Goal: Task Accomplishment & Management: Complete application form

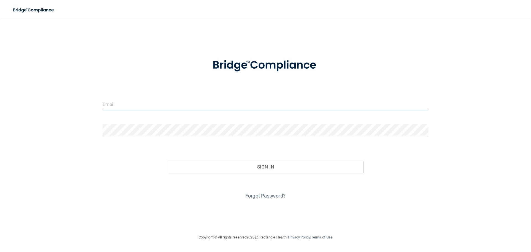
click at [148, 100] on input "email" at bounding box center [266, 104] width 326 height 12
type input "[EMAIL_ADDRESS][DOMAIN_NAME]"
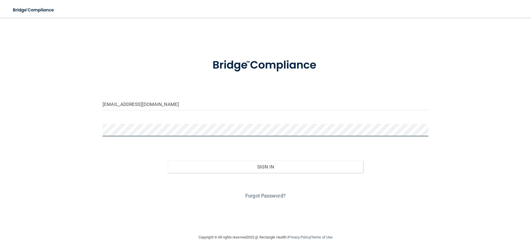
click at [168, 161] on button "Sign In" at bounding box center [265, 167] width 195 height 12
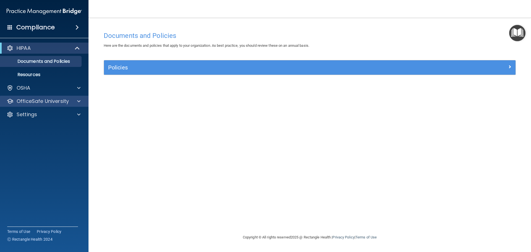
click at [49, 105] on div "OfficeSafe University" at bounding box center [44, 101] width 89 height 11
click at [79, 98] on span at bounding box center [78, 101] width 3 height 7
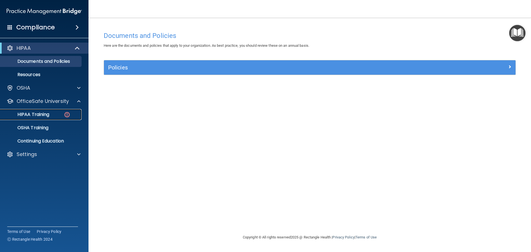
click at [66, 114] on img at bounding box center [67, 114] width 7 height 7
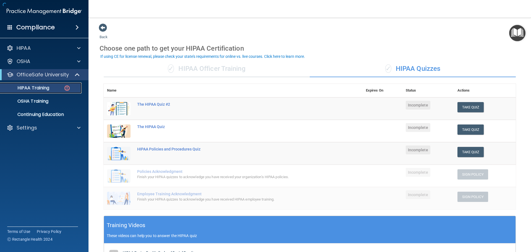
scroll to position [55, 0]
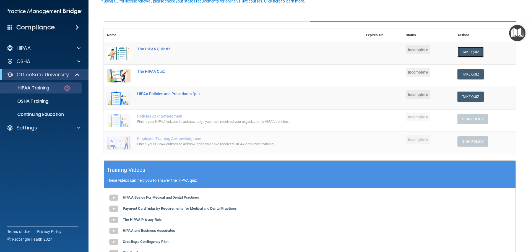
click at [463, 48] on button "Take Quiz" at bounding box center [470, 52] width 27 height 10
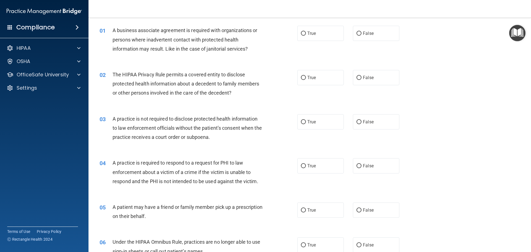
scroll to position [28, 0]
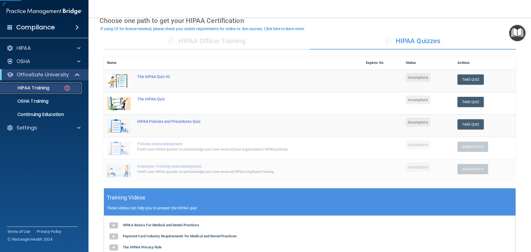
click at [53, 90] on div "HIPAA Training" at bounding box center [41, 88] width 75 height 6
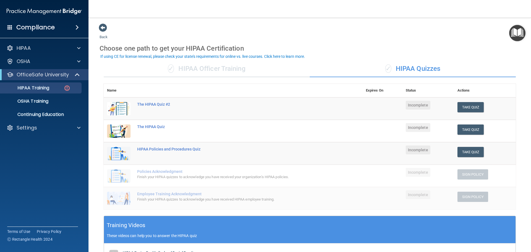
click at [164, 71] on div "✓ HIPAA Officer Training" at bounding box center [207, 69] width 206 height 17
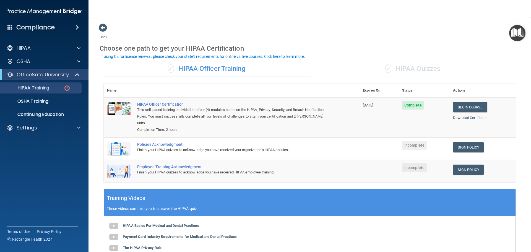
click at [385, 64] on span "✓" at bounding box center [388, 68] width 6 height 8
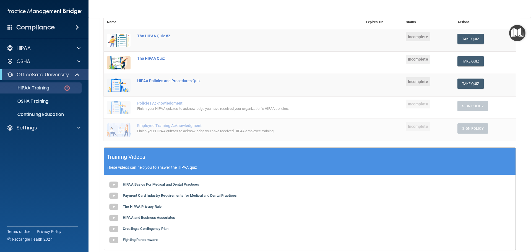
scroll to position [55, 0]
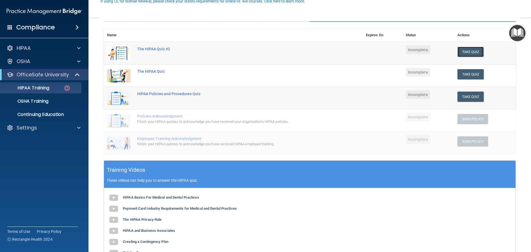
click at [460, 50] on button "Take Quiz" at bounding box center [470, 52] width 27 height 10
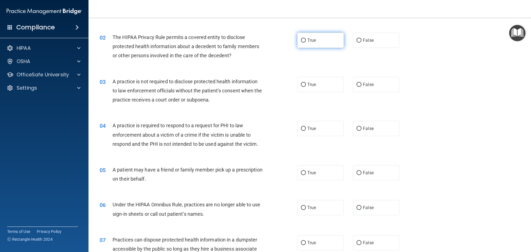
click at [309, 38] on span "True" at bounding box center [311, 40] width 9 height 5
click at [306, 38] on input "True" at bounding box center [303, 40] width 5 height 4
radio input "true"
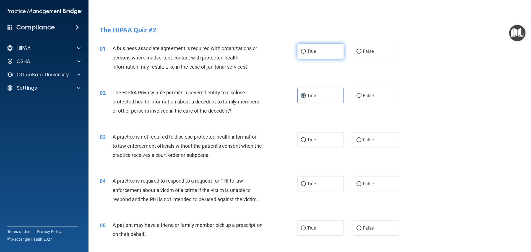
click at [298, 51] on label "True" at bounding box center [320, 51] width 46 height 15
click at [301, 51] on input "True" at bounding box center [303, 51] width 5 height 4
radio input "true"
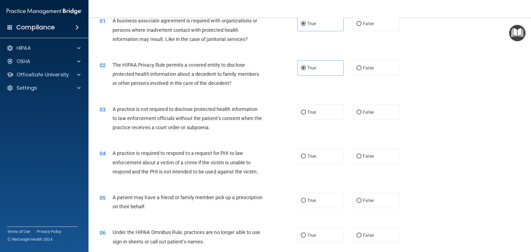
scroll to position [55, 0]
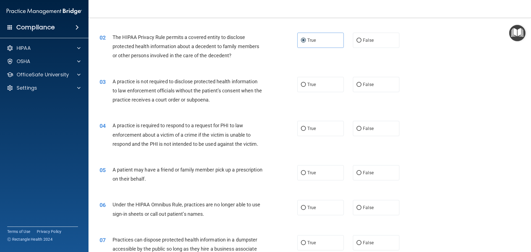
click at [348, 85] on div "True False" at bounding box center [352, 84] width 111 height 15
click at [371, 86] on label "False" at bounding box center [376, 84] width 46 height 15
click at [361, 86] on input "False" at bounding box center [358, 85] width 5 height 4
radio input "true"
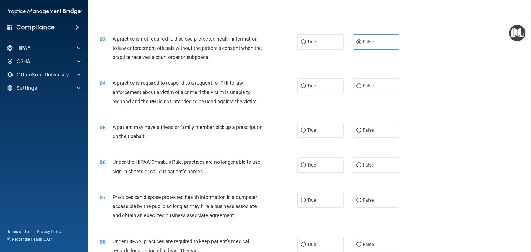
scroll to position [111, 0]
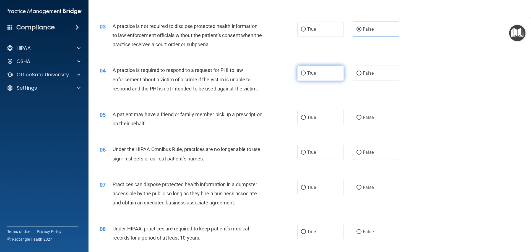
click at [325, 79] on label "True" at bounding box center [320, 73] width 46 height 15
click at [306, 75] on input "True" at bounding box center [303, 73] width 5 height 4
radio input "true"
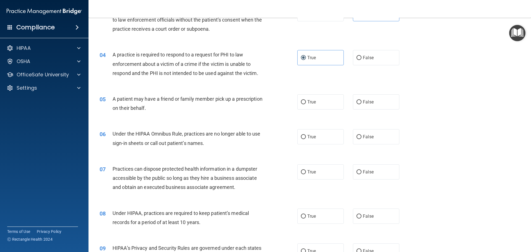
scroll to position [138, 0]
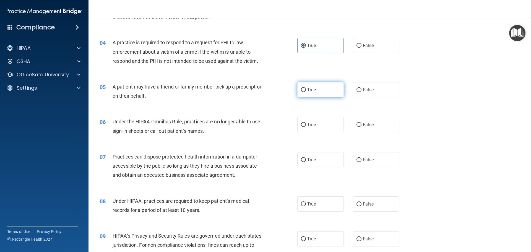
click at [316, 92] on label "True" at bounding box center [320, 89] width 46 height 15
click at [306, 92] on input "True" at bounding box center [303, 90] width 5 height 4
radio input "true"
click at [355, 127] on label "False" at bounding box center [376, 124] width 46 height 15
click at [356, 127] on input "False" at bounding box center [358, 125] width 5 height 4
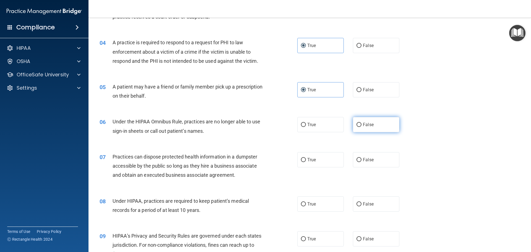
radio input "true"
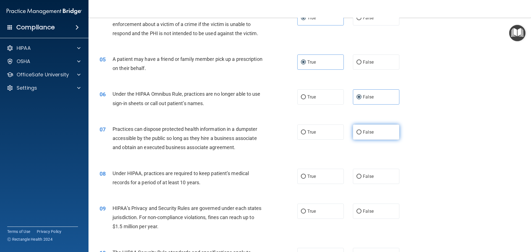
click at [372, 137] on label "False" at bounding box center [376, 131] width 46 height 15
click at [361, 134] on input "False" at bounding box center [358, 132] width 5 height 4
radio input "true"
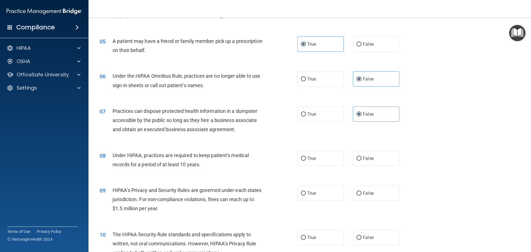
scroll to position [194, 0]
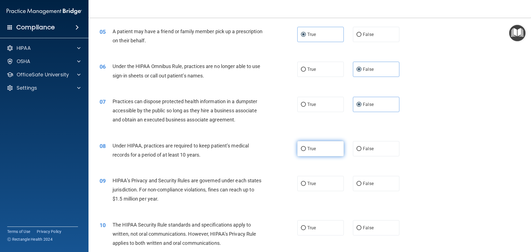
click at [307, 148] on span "True" at bounding box center [311, 148] width 9 height 5
click at [306, 148] on input "True" at bounding box center [303, 149] width 5 height 4
radio input "true"
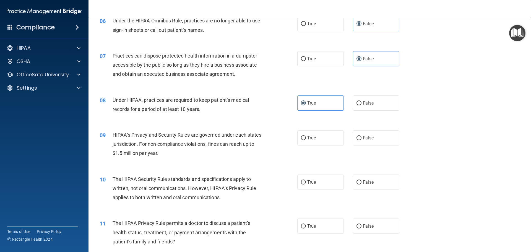
scroll to position [249, 0]
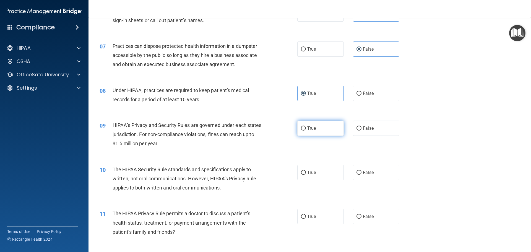
click at [322, 132] on label "True" at bounding box center [320, 128] width 46 height 15
click at [306, 131] on input "True" at bounding box center [303, 128] width 5 height 4
radio input "true"
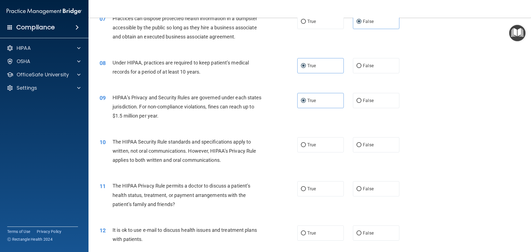
scroll to position [304, 0]
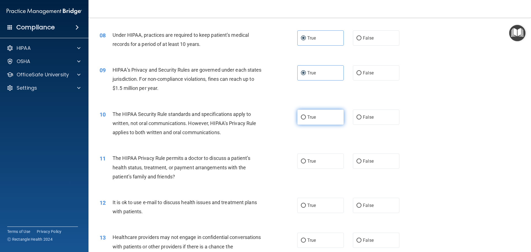
click at [324, 123] on label "True" at bounding box center [320, 116] width 46 height 15
click at [306, 119] on input "True" at bounding box center [303, 117] width 5 height 4
radio input "true"
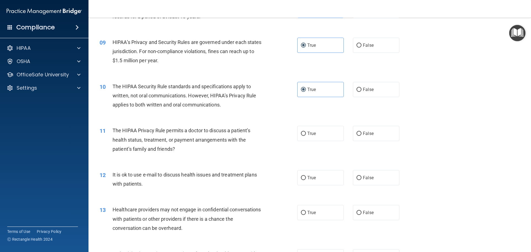
scroll to position [359, 0]
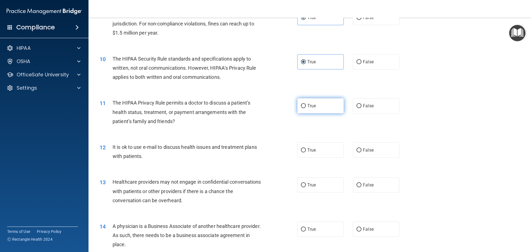
click at [319, 108] on label "True" at bounding box center [320, 105] width 46 height 15
click at [306, 108] on input "True" at bounding box center [303, 106] width 5 height 4
radio input "true"
click at [365, 152] on span "False" at bounding box center [368, 149] width 11 height 5
click at [361, 152] on input "False" at bounding box center [358, 150] width 5 height 4
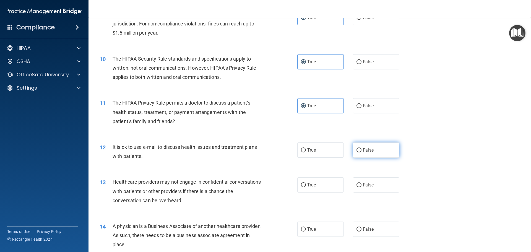
radio input "true"
click at [322, 188] on label "True" at bounding box center [320, 184] width 46 height 15
click at [306, 187] on input "True" at bounding box center [303, 185] width 5 height 4
radio input "true"
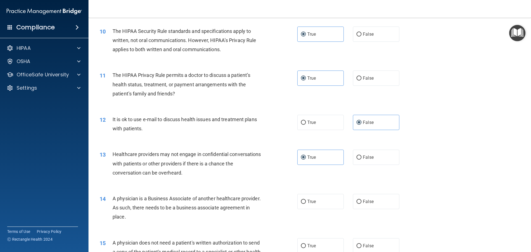
scroll to position [415, 0]
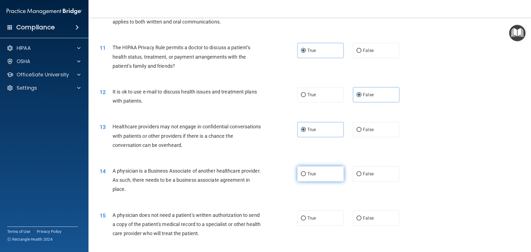
click at [320, 173] on label "True" at bounding box center [320, 173] width 46 height 15
click at [306, 173] on input "True" at bounding box center [303, 174] width 5 height 4
radio input "true"
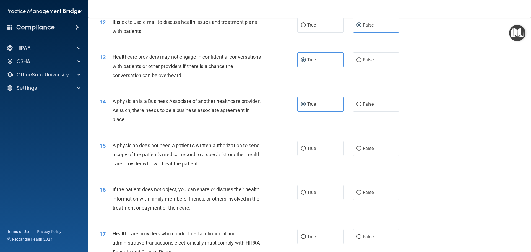
scroll to position [525, 0]
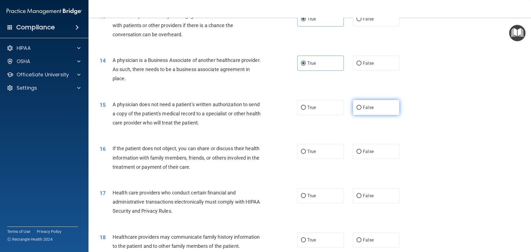
click at [363, 106] on span "False" at bounding box center [368, 107] width 11 height 5
click at [361, 106] on input "False" at bounding box center [358, 108] width 5 height 4
radio input "true"
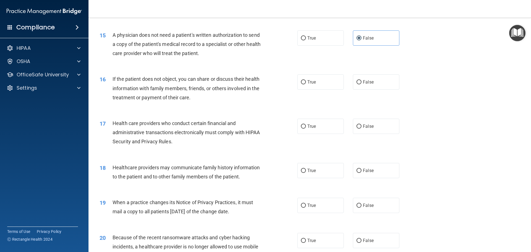
scroll to position [608, 0]
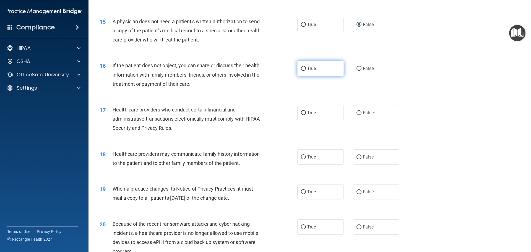
click at [317, 69] on label "True" at bounding box center [320, 68] width 46 height 15
click at [306, 69] on input "True" at bounding box center [303, 69] width 5 height 4
radio input "true"
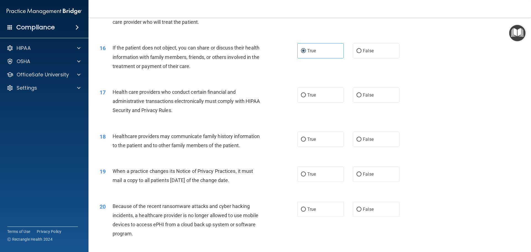
scroll to position [636, 0]
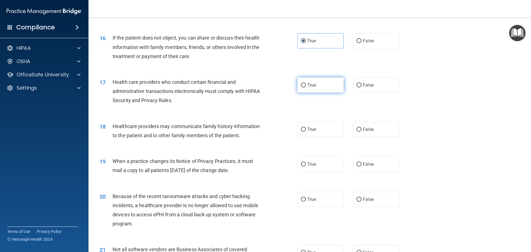
click at [317, 82] on label "True" at bounding box center [320, 84] width 46 height 15
click at [306, 83] on input "True" at bounding box center [303, 85] width 5 height 4
radio input "true"
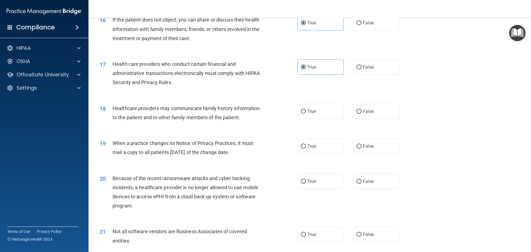
scroll to position [648, 0]
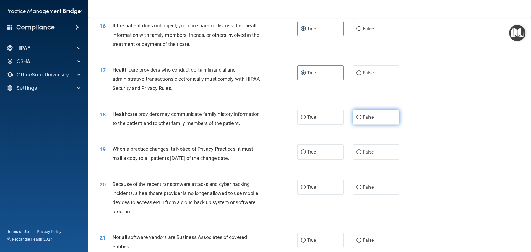
click at [356, 114] on label "False" at bounding box center [376, 116] width 46 height 15
click at [356, 115] on input "False" at bounding box center [358, 117] width 5 height 4
radio input "true"
click at [337, 149] on label "True" at bounding box center [320, 151] width 46 height 15
click at [306, 150] on input "True" at bounding box center [303, 152] width 5 height 4
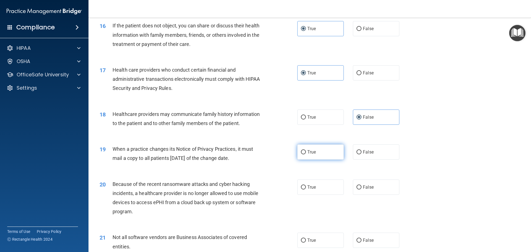
radio input "true"
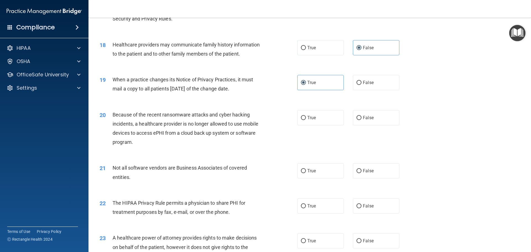
scroll to position [731, 0]
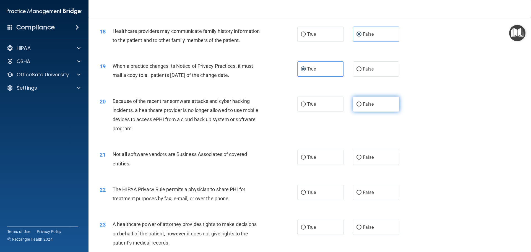
click at [386, 98] on label "False" at bounding box center [376, 103] width 46 height 15
click at [361, 102] on input "False" at bounding box center [358, 104] width 5 height 4
radio input "true"
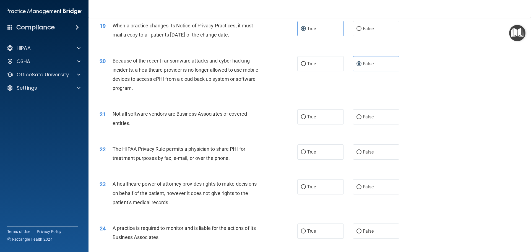
scroll to position [786, 0]
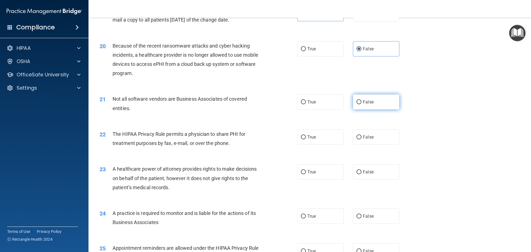
click at [360, 105] on label "False" at bounding box center [376, 101] width 46 height 15
click at [360, 104] on input "False" at bounding box center [358, 102] width 5 height 4
radio input "true"
click at [366, 139] on span "False" at bounding box center [368, 136] width 11 height 5
click at [361, 139] on input "False" at bounding box center [358, 137] width 5 height 4
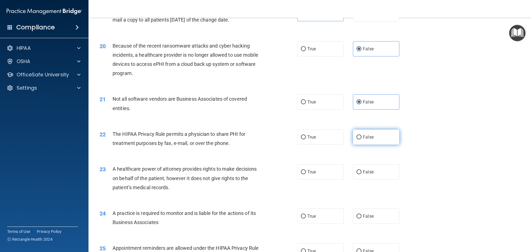
radio input "true"
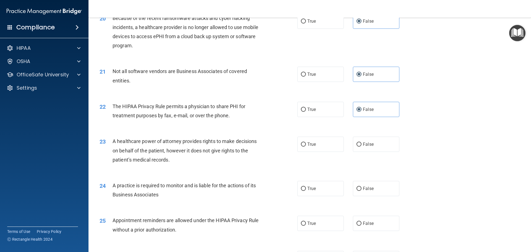
scroll to position [842, 0]
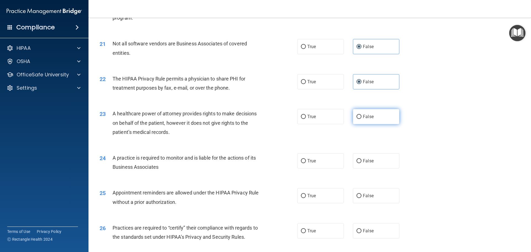
click at [371, 120] on label "False" at bounding box center [376, 116] width 46 height 15
click at [361, 119] on input "False" at bounding box center [358, 117] width 5 height 4
radio input "true"
click at [372, 121] on label "False" at bounding box center [376, 116] width 46 height 15
click at [361, 119] on input "False" at bounding box center [358, 117] width 5 height 4
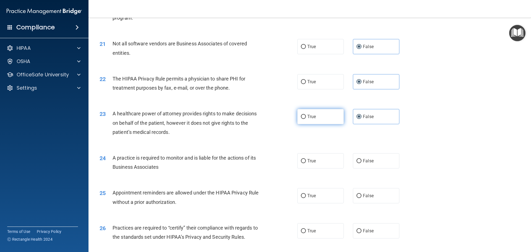
click at [339, 120] on label "True" at bounding box center [320, 116] width 46 height 15
click at [306, 119] on input "True" at bounding box center [303, 117] width 5 height 4
radio input "true"
radio input "false"
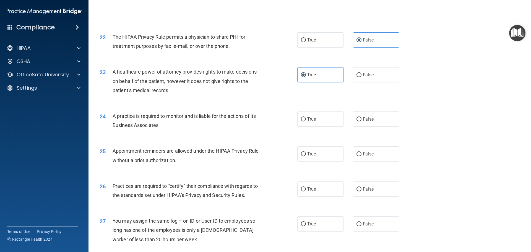
scroll to position [897, 0]
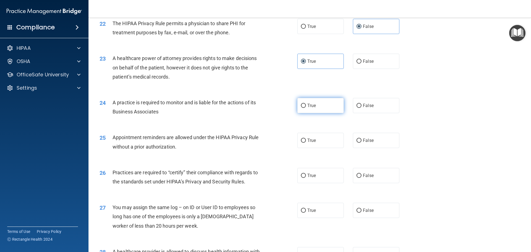
click at [304, 107] on label "True" at bounding box center [320, 105] width 46 height 15
click at [304, 107] on input "True" at bounding box center [303, 106] width 5 height 4
radio input "true"
click at [301, 140] on input "True" at bounding box center [303, 141] width 5 height 4
radio input "true"
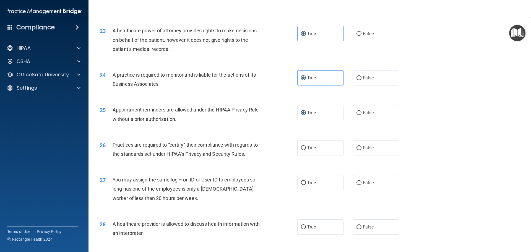
scroll to position [952, 0]
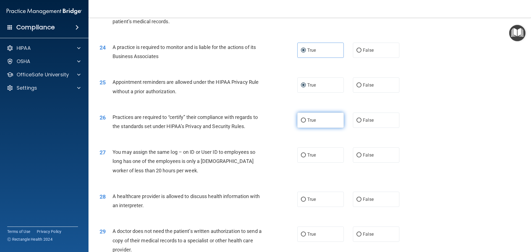
click at [315, 125] on label "True" at bounding box center [320, 120] width 46 height 15
click at [306, 122] on input "True" at bounding box center [303, 120] width 5 height 4
radio input "true"
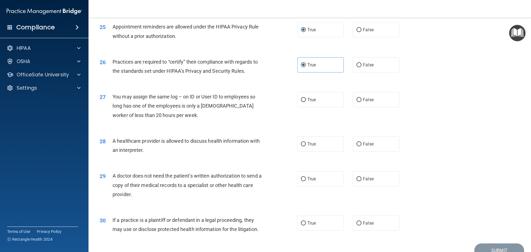
scroll to position [1035, 0]
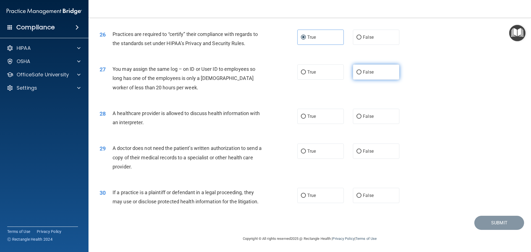
click at [377, 64] on label "False" at bounding box center [376, 71] width 46 height 15
click at [361, 70] on input "False" at bounding box center [358, 72] width 5 height 4
radio input "true"
click at [327, 110] on label "True" at bounding box center [320, 116] width 46 height 15
click at [306, 114] on input "True" at bounding box center [303, 116] width 5 height 4
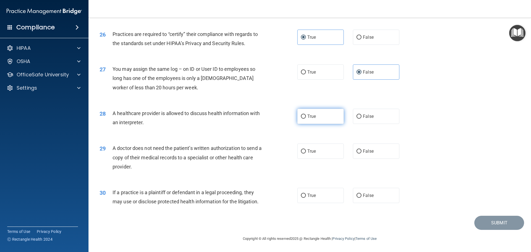
radio input "true"
click at [395, 156] on label "False" at bounding box center [376, 151] width 46 height 15
click at [361, 153] on input "False" at bounding box center [358, 151] width 5 height 4
radio input "true"
drag, startPoint x: 359, startPoint y: 199, endPoint x: 372, endPoint y: 201, distance: 13.4
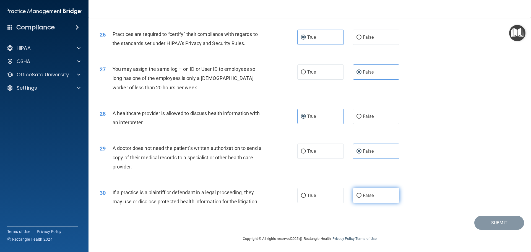
click at [359, 200] on label "False" at bounding box center [376, 195] width 46 height 15
click at [359, 198] on input "False" at bounding box center [358, 196] width 5 height 4
radio input "true"
click at [491, 227] on button "Submit" at bounding box center [499, 223] width 50 height 14
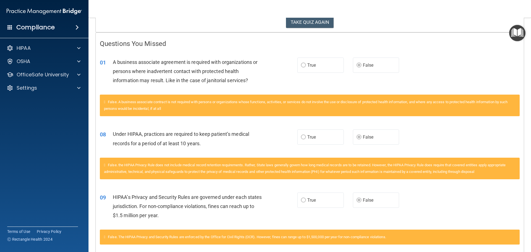
scroll to position [108, 0]
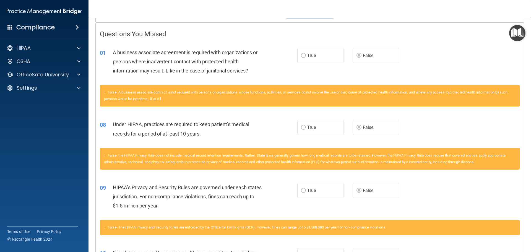
drag, startPoint x: 176, startPoint y: 98, endPoint x: 163, endPoint y: 101, distance: 13.1
click at [175, 99] on div "False. A business associate contract is not required with persons or organizati…" at bounding box center [310, 96] width 420 height 22
click at [310, 129] on span "True" at bounding box center [311, 127] width 9 height 5
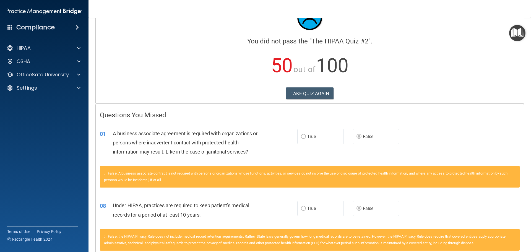
scroll to position [0, 0]
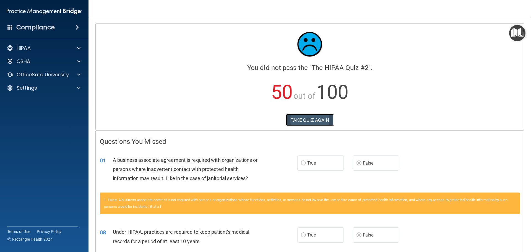
click at [298, 116] on button "TAKE QUIZ AGAIN" at bounding box center [310, 120] width 48 height 12
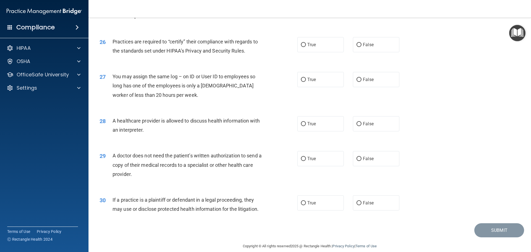
scroll to position [1035, 0]
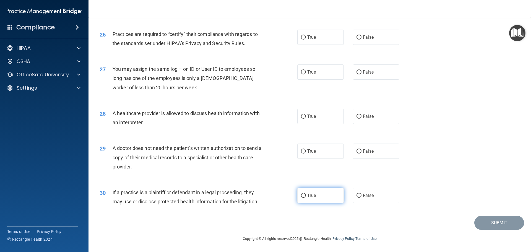
click at [301, 195] on input "True" at bounding box center [303, 196] width 5 height 4
radio input "true"
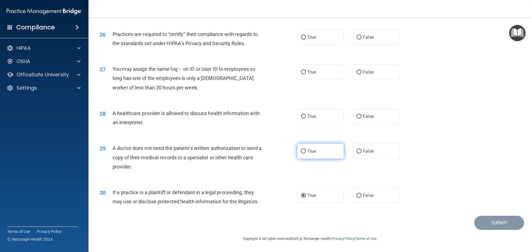
click at [309, 155] on label "True" at bounding box center [320, 151] width 46 height 15
click at [306, 153] on input "True" at bounding box center [303, 151] width 5 height 4
radio input "true"
click at [320, 111] on label "True" at bounding box center [320, 116] width 46 height 15
click at [306, 114] on input "True" at bounding box center [303, 116] width 5 height 4
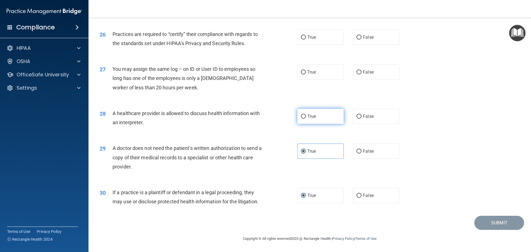
radio input "true"
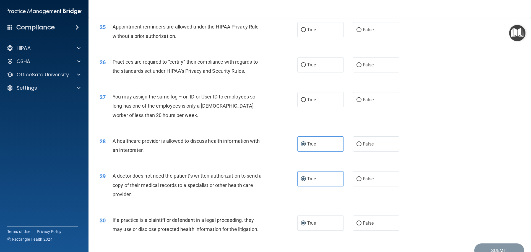
scroll to position [980, 0]
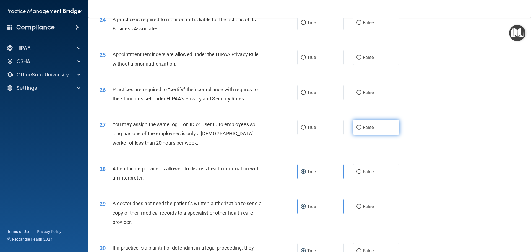
click at [363, 125] on span "False" at bounding box center [368, 127] width 11 height 5
click at [361, 126] on input "False" at bounding box center [358, 128] width 5 height 4
radio input "true"
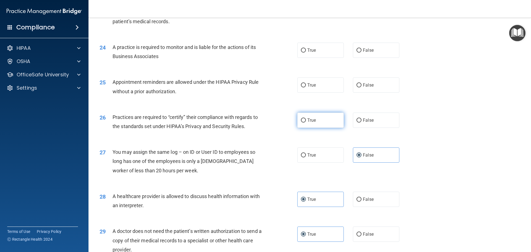
click at [322, 122] on label "True" at bounding box center [320, 120] width 46 height 15
click at [306, 122] on input "True" at bounding box center [303, 120] width 5 height 4
radio input "true"
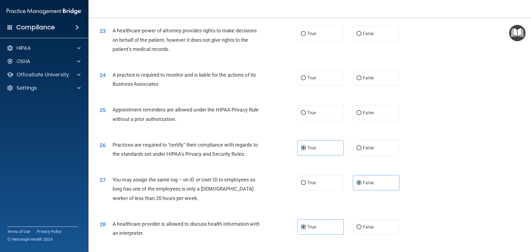
scroll to position [897, 0]
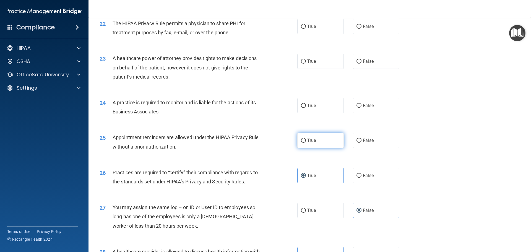
click at [308, 141] on span "True" at bounding box center [311, 140] width 9 height 5
click at [306, 141] on input "True" at bounding box center [303, 141] width 5 height 4
radio input "true"
click at [361, 172] on label "False" at bounding box center [376, 175] width 46 height 15
click at [361, 174] on input "False" at bounding box center [358, 176] width 5 height 4
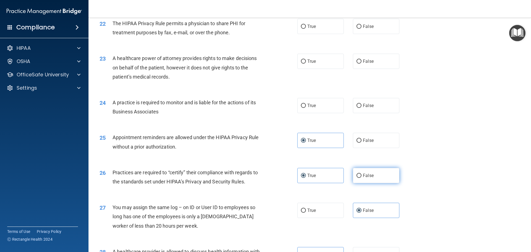
radio input "true"
radio input "false"
click at [354, 103] on label "False" at bounding box center [376, 105] width 46 height 15
click at [356, 104] on input "False" at bounding box center [358, 106] width 5 height 4
radio input "true"
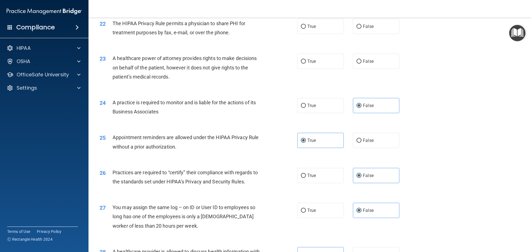
scroll to position [869, 0]
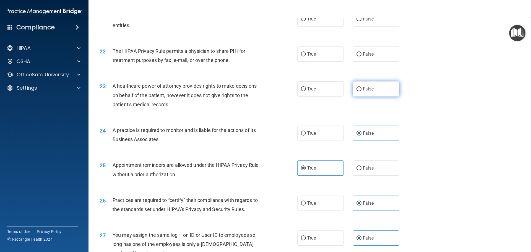
click at [354, 92] on label "False" at bounding box center [376, 88] width 46 height 15
click at [356, 91] on input "False" at bounding box center [358, 89] width 5 height 4
radio input "true"
click at [310, 52] on span "True" at bounding box center [311, 53] width 9 height 5
click at [306, 52] on input "True" at bounding box center [303, 54] width 5 height 4
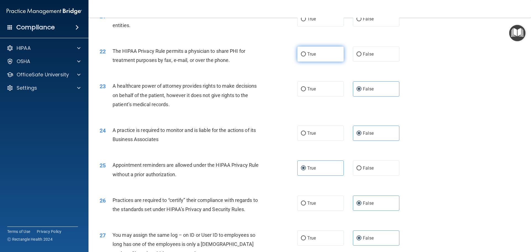
radio input "true"
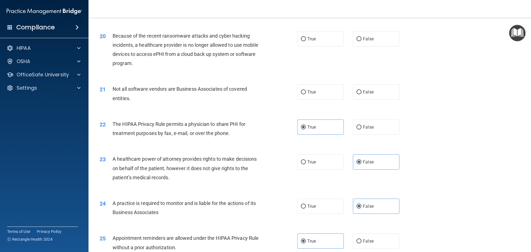
scroll to position [786, 0]
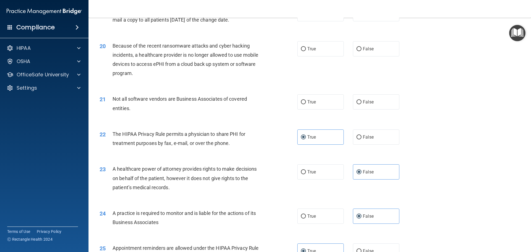
click at [322, 110] on div "21 Not all software vendors are Business Associates of covered entities. True F…" at bounding box center [309, 104] width 429 height 35
click at [322, 103] on label "True" at bounding box center [320, 101] width 46 height 15
click at [306, 103] on input "True" at bounding box center [303, 102] width 5 height 4
radio input "true"
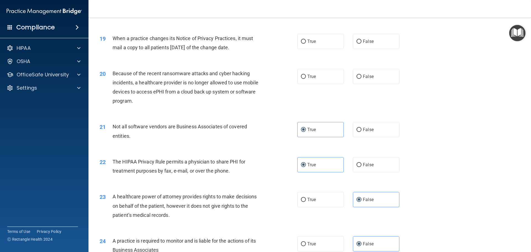
scroll to position [731, 0]
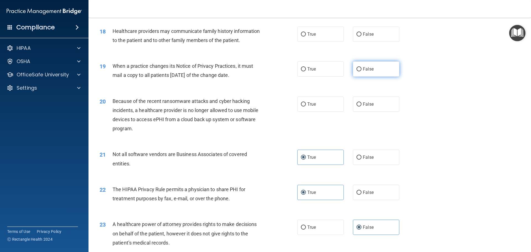
click at [363, 74] on label "False" at bounding box center [376, 68] width 46 height 15
click at [361, 71] on input "False" at bounding box center [358, 69] width 5 height 4
radio input "true"
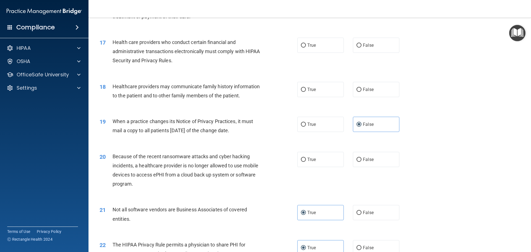
scroll to position [648, 0]
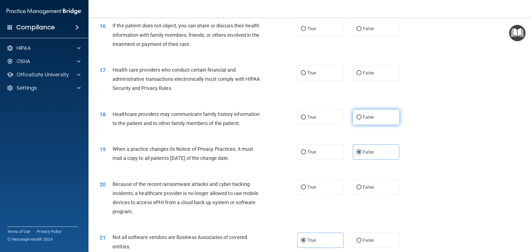
click at [355, 119] on label "False" at bounding box center [376, 116] width 46 height 15
click at [356, 119] on input "False" at bounding box center [358, 117] width 5 height 4
radio input "true"
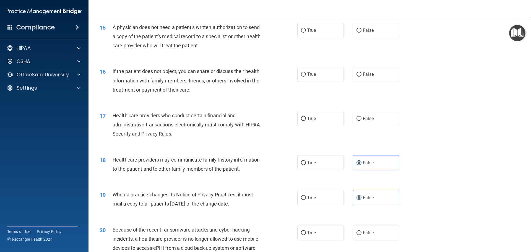
scroll to position [593, 0]
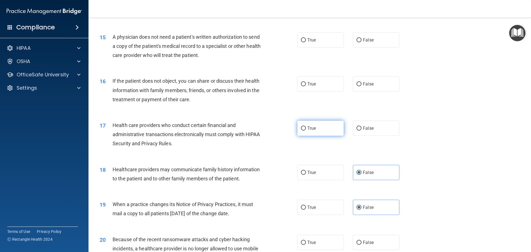
click at [311, 122] on label "True" at bounding box center [320, 128] width 46 height 15
click at [306, 126] on input "True" at bounding box center [303, 128] width 5 height 4
radio input "true"
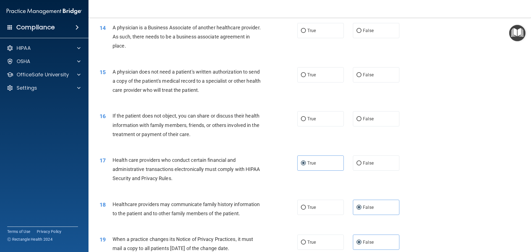
scroll to position [538, 0]
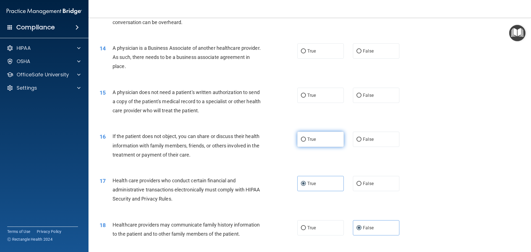
click at [312, 143] on label "True" at bounding box center [320, 139] width 46 height 15
click at [306, 142] on input "True" at bounding box center [303, 139] width 5 height 4
radio input "true"
click at [307, 97] on span "True" at bounding box center [311, 95] width 9 height 5
click at [306, 97] on input "True" at bounding box center [303, 95] width 5 height 4
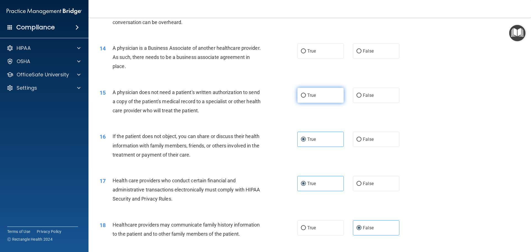
radio input "true"
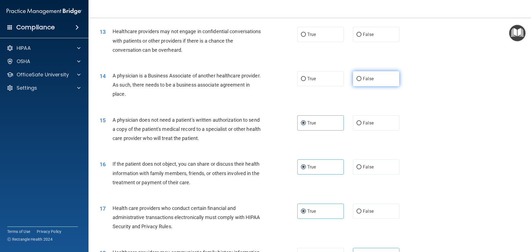
click at [356, 78] on input "False" at bounding box center [358, 79] width 5 height 4
radio input "true"
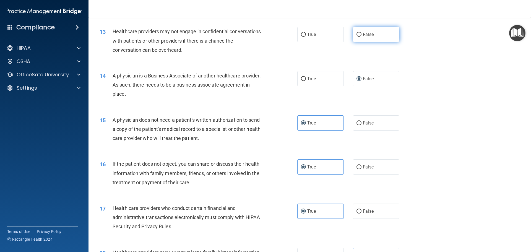
click at [360, 38] on label "False" at bounding box center [376, 34] width 46 height 15
click at [360, 37] on input "False" at bounding box center [358, 35] width 5 height 4
radio input "true"
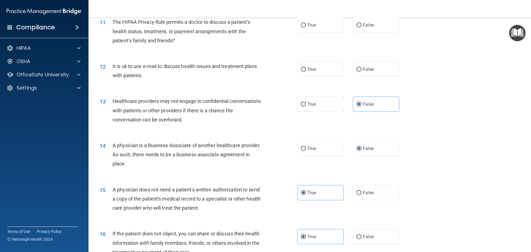
scroll to position [427, 0]
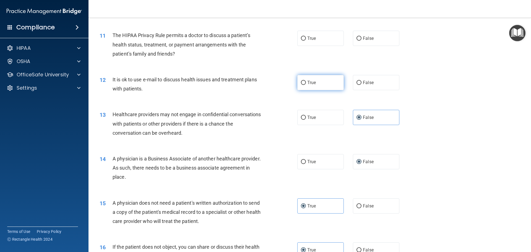
click at [297, 82] on label "True" at bounding box center [320, 82] width 46 height 15
click at [301, 82] on input "True" at bounding box center [303, 83] width 5 height 4
radio input "true"
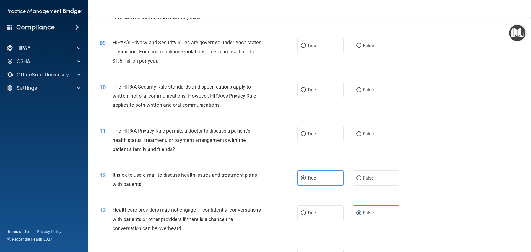
scroll to position [344, 0]
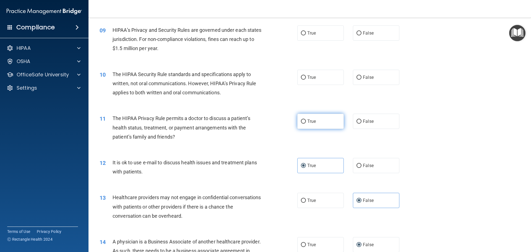
click at [325, 124] on label "True" at bounding box center [320, 121] width 46 height 15
click at [306, 124] on input "True" at bounding box center [303, 121] width 5 height 4
radio input "true"
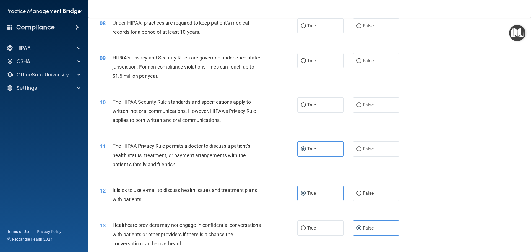
scroll to position [289, 0]
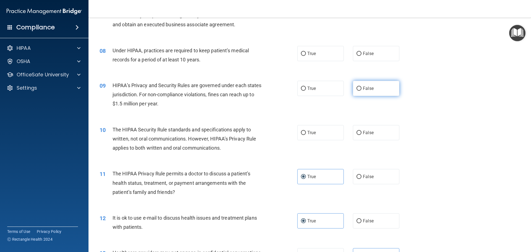
click at [368, 90] on span "False" at bounding box center [368, 88] width 11 height 5
click at [361, 90] on input "False" at bounding box center [358, 89] width 5 height 4
radio input "true"
click at [366, 57] on label "False" at bounding box center [376, 53] width 46 height 15
click at [361, 56] on input "False" at bounding box center [358, 54] width 5 height 4
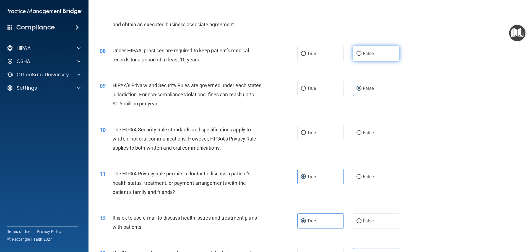
radio input "true"
click at [311, 137] on label "True" at bounding box center [320, 132] width 46 height 15
click at [306, 135] on input "True" at bounding box center [303, 133] width 5 height 4
radio input "true"
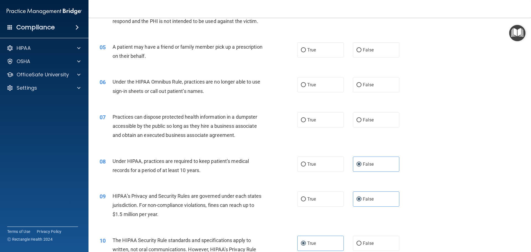
scroll to position [150, 0]
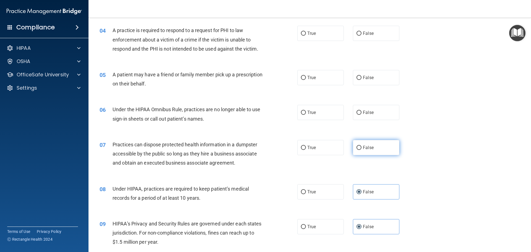
click at [360, 150] on label "False" at bounding box center [376, 147] width 46 height 15
click at [360, 150] on input "False" at bounding box center [358, 148] width 5 height 4
radio input "true"
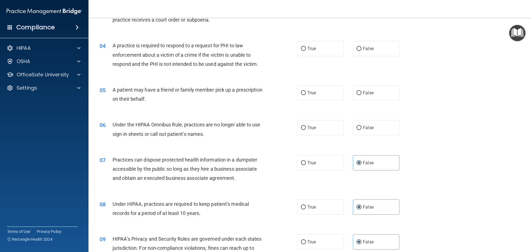
scroll to position [123, 0]
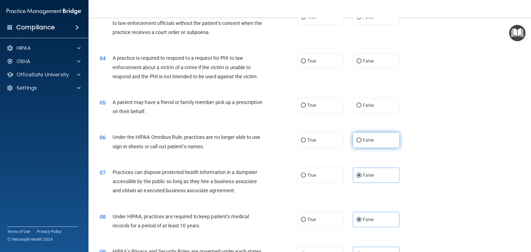
click at [371, 141] on span "False" at bounding box center [368, 139] width 11 height 5
click at [361, 141] on input "False" at bounding box center [358, 140] width 5 height 4
radio input "true"
click at [297, 108] on label "True" at bounding box center [320, 105] width 46 height 15
click at [301, 108] on input "True" at bounding box center [303, 105] width 5 height 4
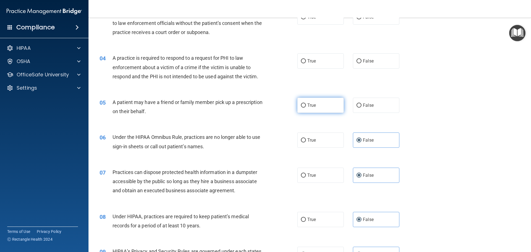
radio input "true"
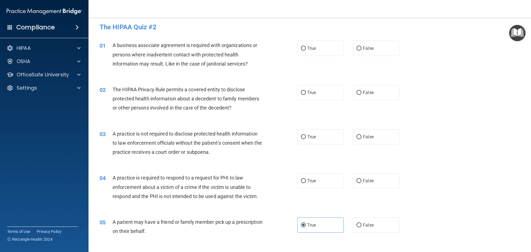
scroll to position [0, 0]
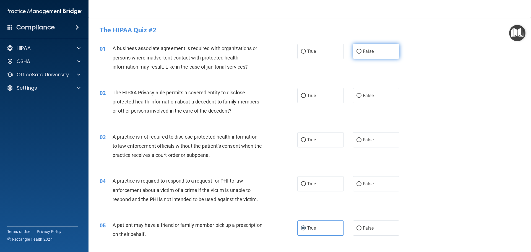
click at [361, 56] on label "False" at bounding box center [376, 51] width 46 height 15
click at [361, 54] on input "False" at bounding box center [358, 51] width 5 height 4
radio input "true"
drag, startPoint x: 301, startPoint y: 91, endPoint x: 274, endPoint y: 151, distance: 65.8
click at [301, 91] on label "True" at bounding box center [320, 95] width 46 height 15
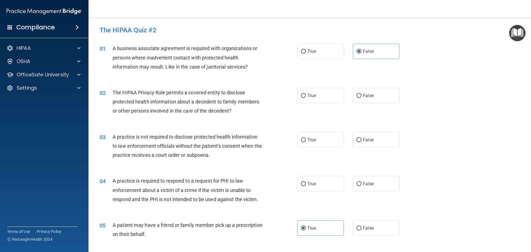
click at [301, 94] on input "True" at bounding box center [303, 96] width 5 height 4
radio input "true"
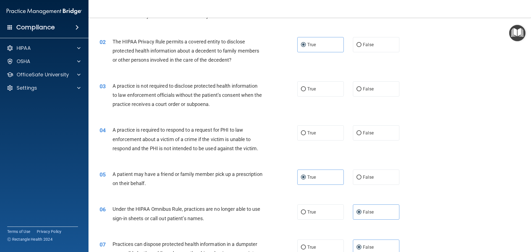
scroll to position [12, 0]
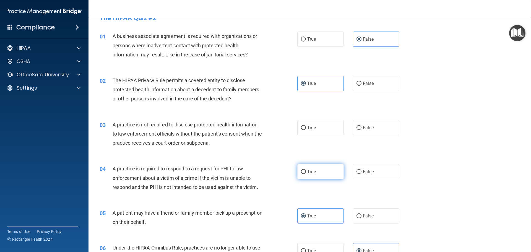
click at [298, 176] on label "True" at bounding box center [320, 171] width 46 height 15
click at [301, 174] on input "True" at bounding box center [303, 172] width 5 height 4
radio input "true"
click at [378, 124] on label "False" at bounding box center [376, 127] width 46 height 15
click at [361, 126] on input "False" at bounding box center [358, 128] width 5 height 4
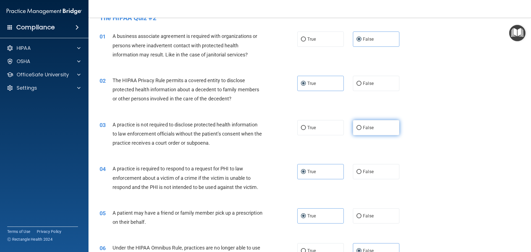
radio input "true"
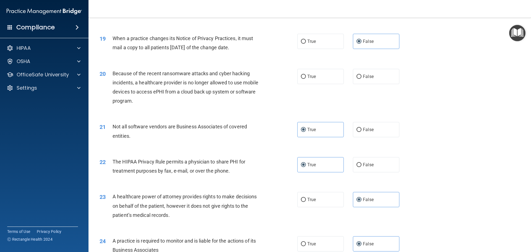
scroll to position [731, 0]
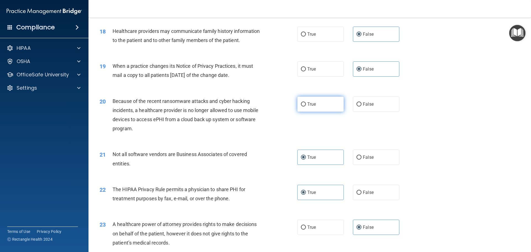
click at [324, 101] on label "True" at bounding box center [320, 103] width 46 height 15
click at [306, 102] on input "True" at bounding box center [303, 104] width 5 height 4
radio input "true"
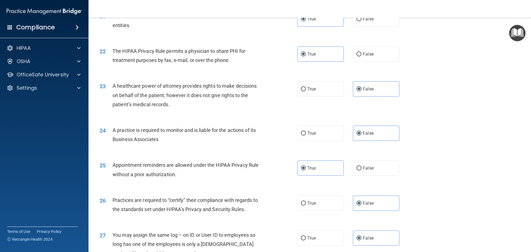
scroll to position [1035, 0]
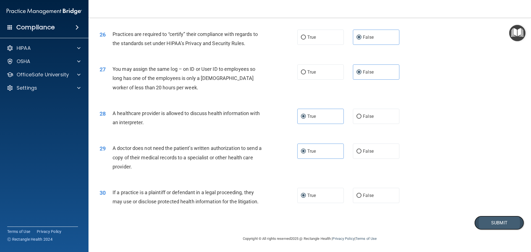
click at [493, 222] on button "Submit" at bounding box center [499, 223] width 50 height 14
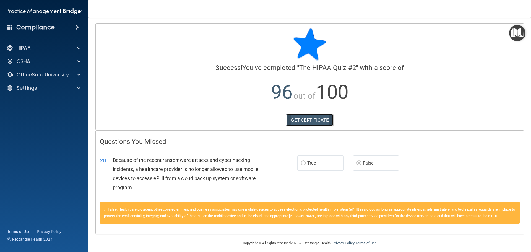
click at [318, 123] on link "GET CERTIFICATE" at bounding box center [309, 120] width 47 height 12
click at [48, 69] on div "HIPAA Documents and Policies Report an Incident Business Associates Emergency P…" at bounding box center [44, 69] width 89 height 58
click at [58, 73] on p "OfficeSafe University" at bounding box center [43, 74] width 52 height 7
click at [56, 87] on div "HIPAA Training" at bounding box center [41, 88] width 75 height 6
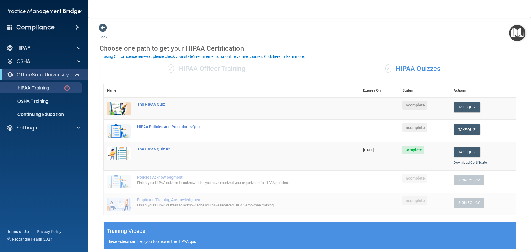
click at [55, 107] on ul "HIPAA Training OSHA Training Continuing Education" at bounding box center [44, 100] width 100 height 40
click at [51, 105] on link "OSHA Training" at bounding box center [37, 101] width 87 height 11
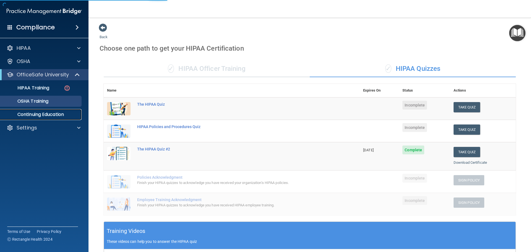
click at [52, 112] on p "Continuing Education" at bounding box center [41, 115] width 75 height 6
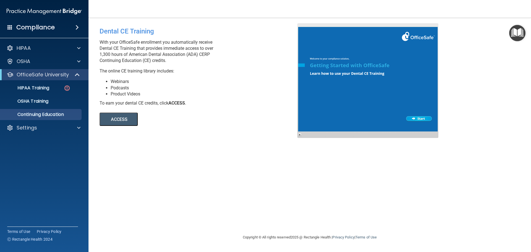
click at [130, 121] on button "ACCESS" at bounding box center [119, 119] width 38 height 13
